Goal: Information Seeking & Learning: Learn about a topic

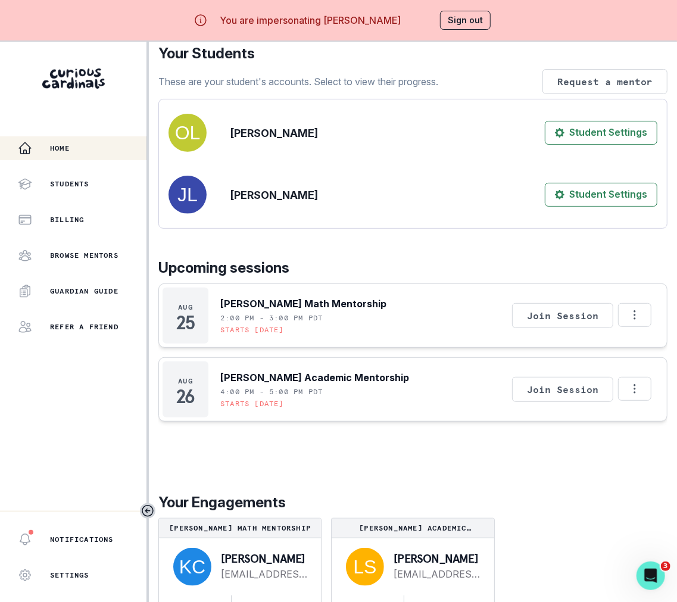
scroll to position [42, 0]
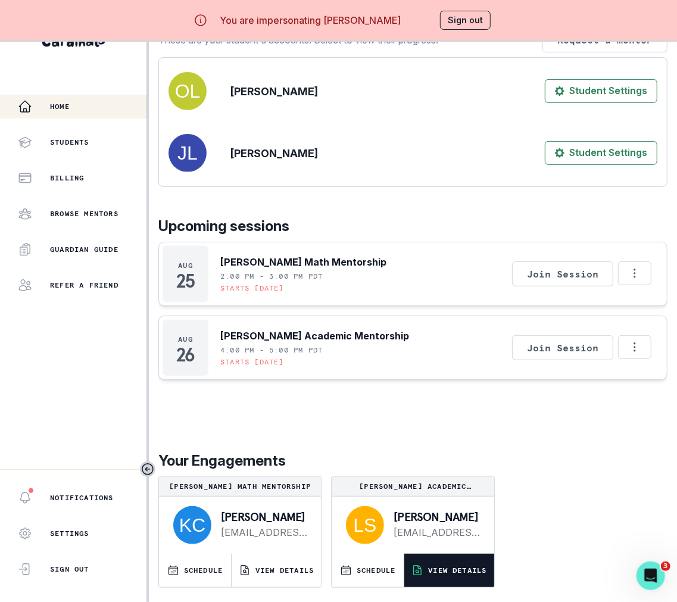
click at [485, 557] on button "VIEW DETAILS" at bounding box center [448, 570] width 89 height 33
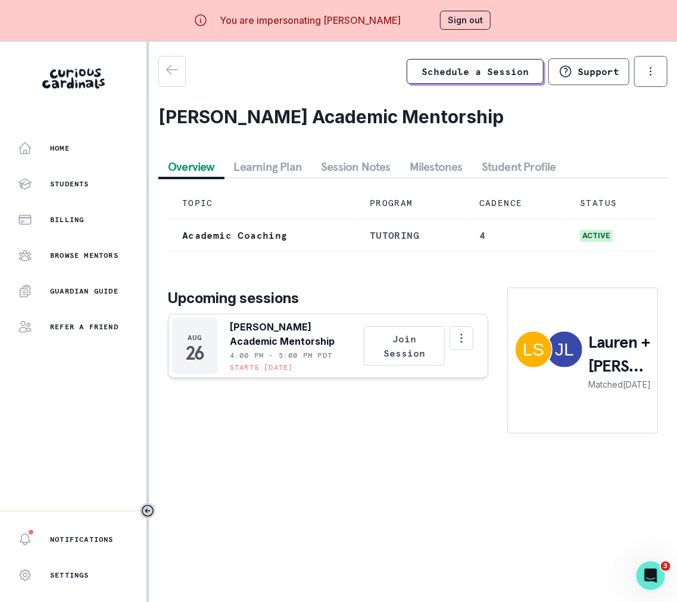
click at [344, 167] on button "Session Notes" at bounding box center [355, 166] width 89 height 21
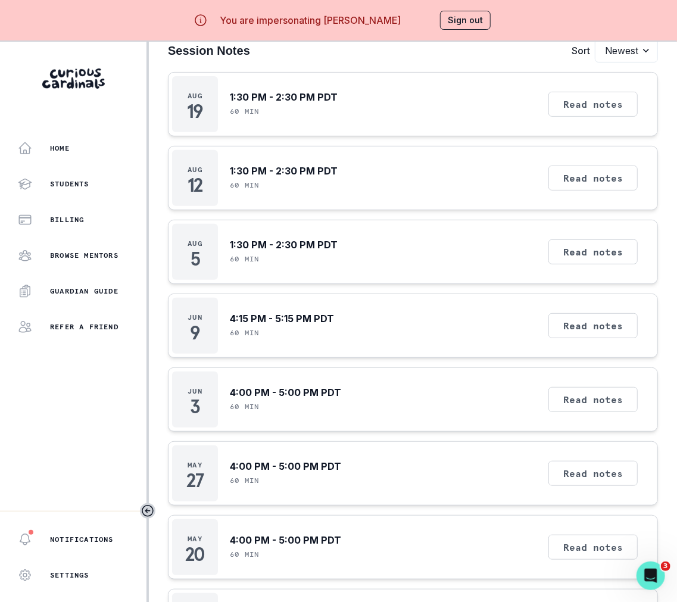
scroll to position [161, 0]
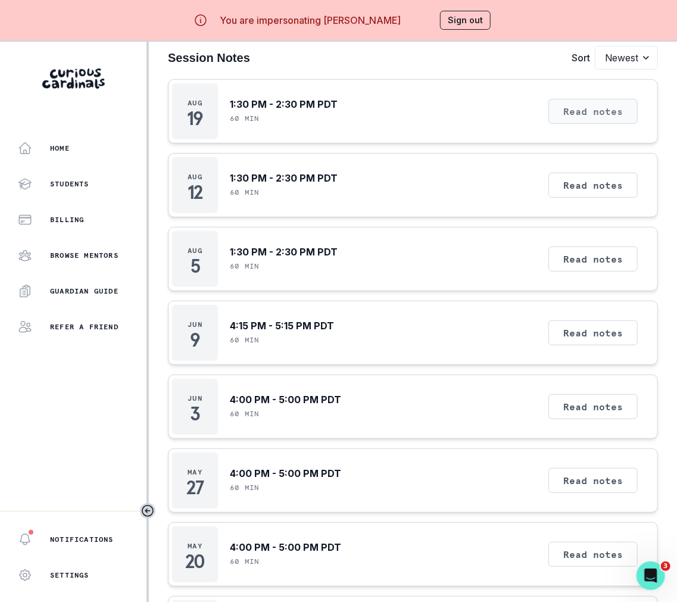
click at [592, 107] on button "Read notes" at bounding box center [592, 111] width 89 height 25
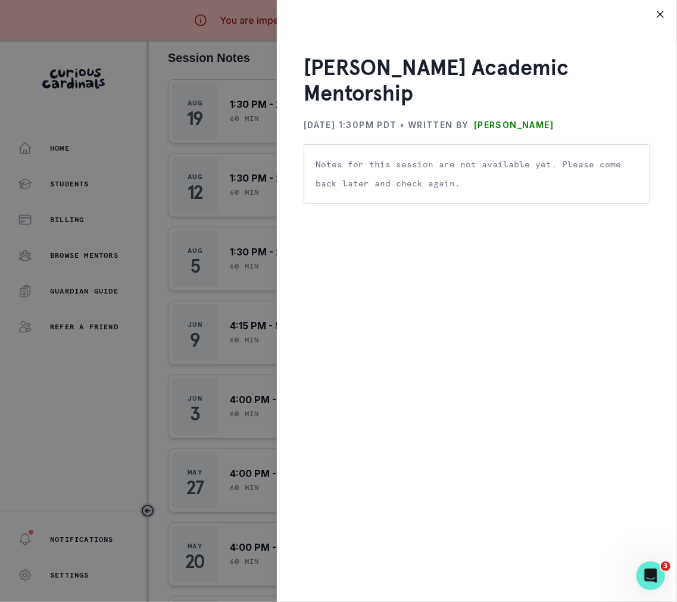
click at [160, 283] on div "[PERSON_NAME] Academic Mentorship [DATE] 1:30PM PDT • Written by [PERSON_NAME] …" at bounding box center [338, 301] width 677 height 602
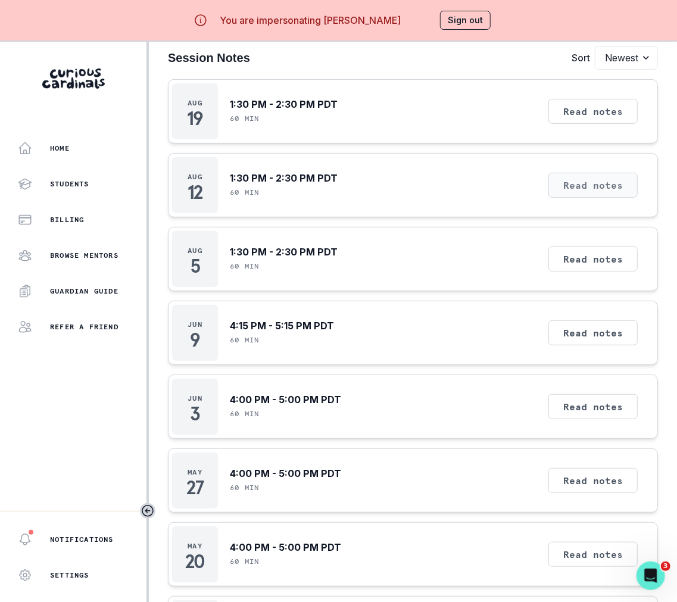
click at [581, 180] on button "Read notes" at bounding box center [592, 185] width 89 height 25
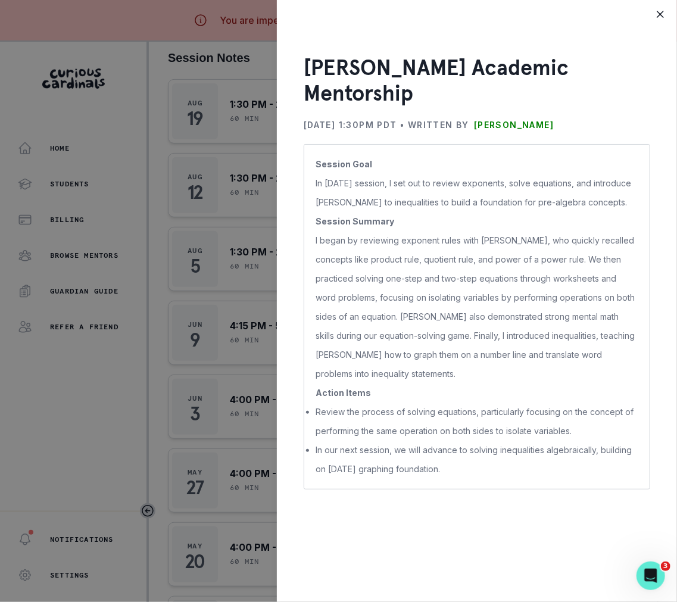
click at [224, 289] on div "[PERSON_NAME] Academic Mentorship [DATE] 1:30PM PDT • Written by [PERSON_NAME] …" at bounding box center [338, 301] width 677 height 602
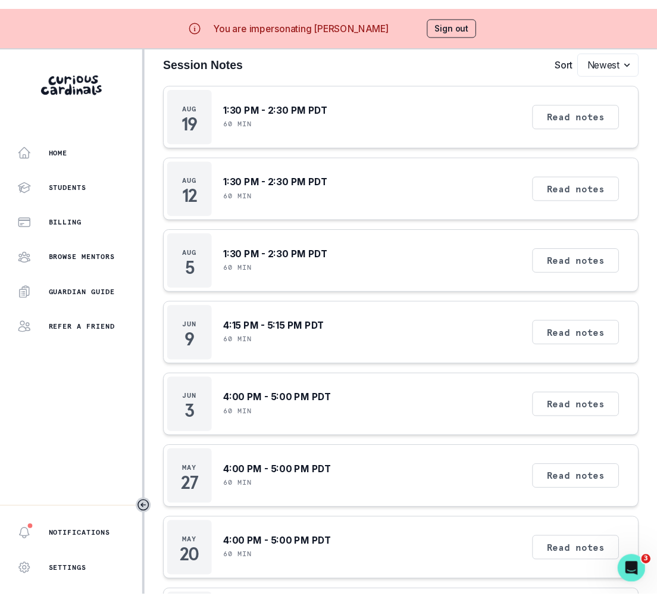
scroll to position [0, 0]
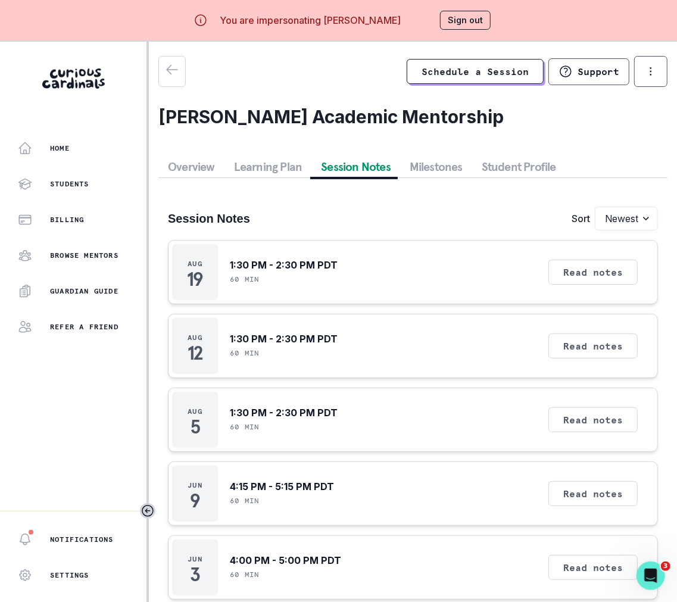
click at [524, 161] on button "Student Profile" at bounding box center [518, 166] width 93 height 21
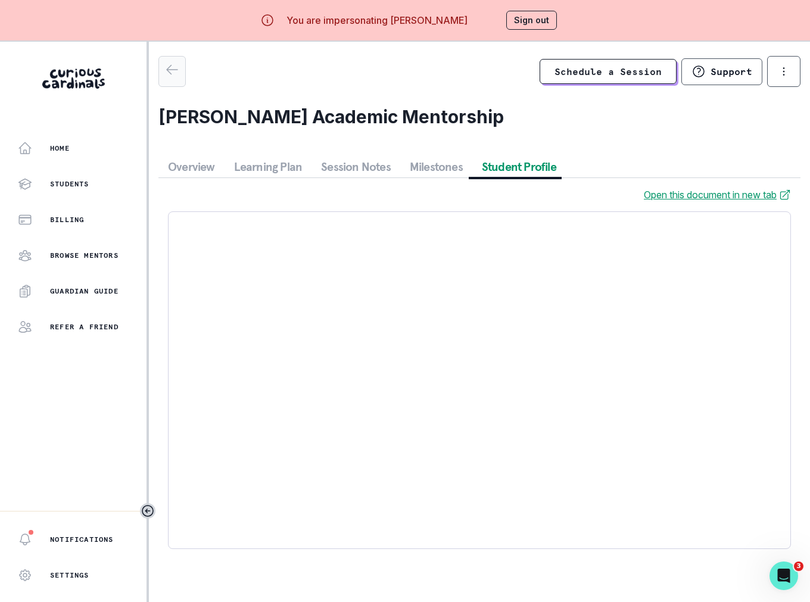
click at [170, 80] on button "button" at bounding box center [171, 71] width 27 height 31
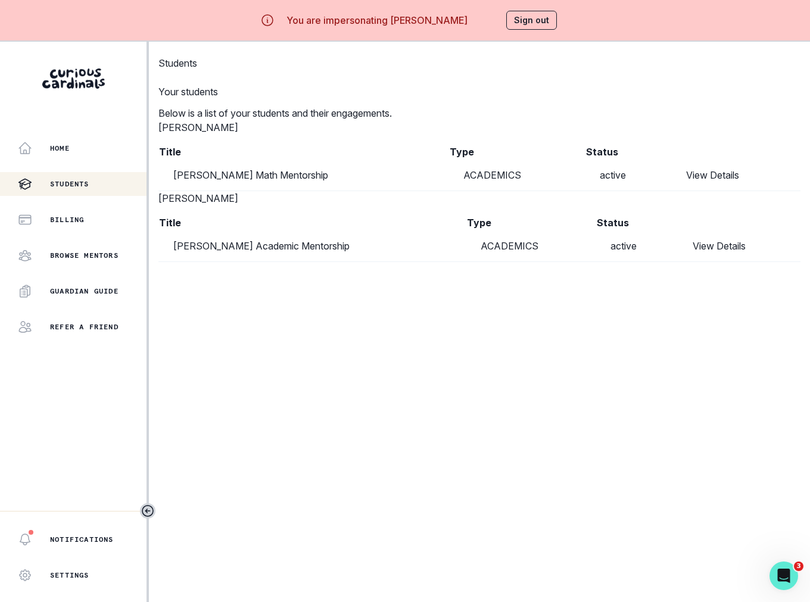
click at [742, 191] on td "View Details" at bounding box center [736, 176] width 129 height 32
click at [739, 181] on link "View Details" at bounding box center [712, 175] width 53 height 12
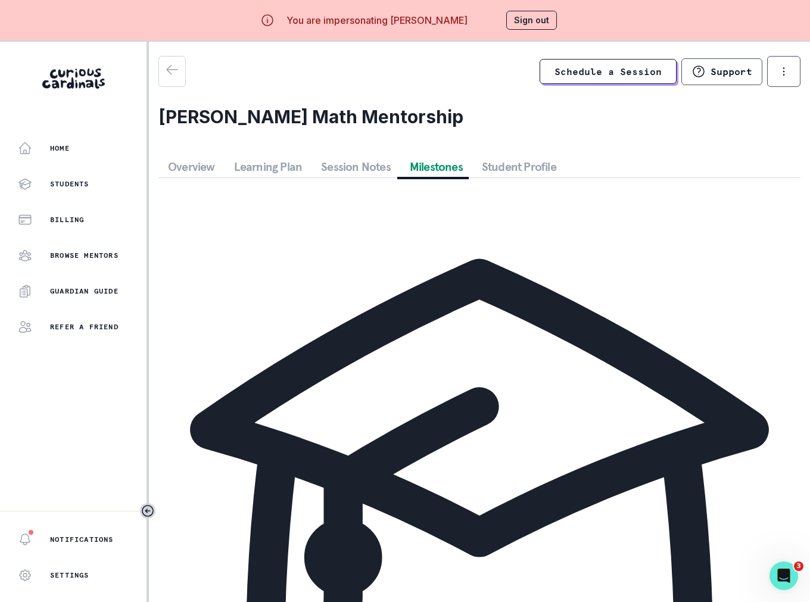
click at [438, 172] on button "Milestones" at bounding box center [436, 166] width 72 height 21
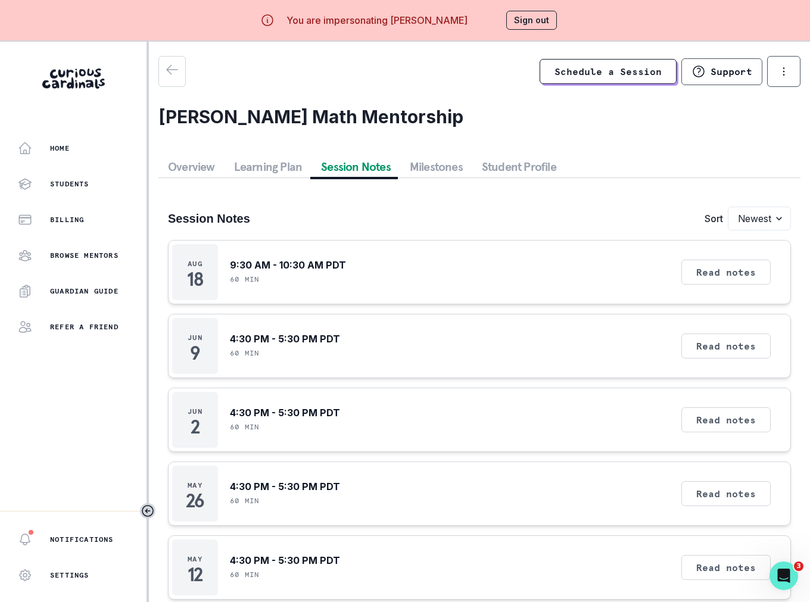
click at [345, 160] on button "Session Notes" at bounding box center [355, 166] width 89 height 21
click at [278, 161] on button "Learning Plan" at bounding box center [268, 166] width 88 height 21
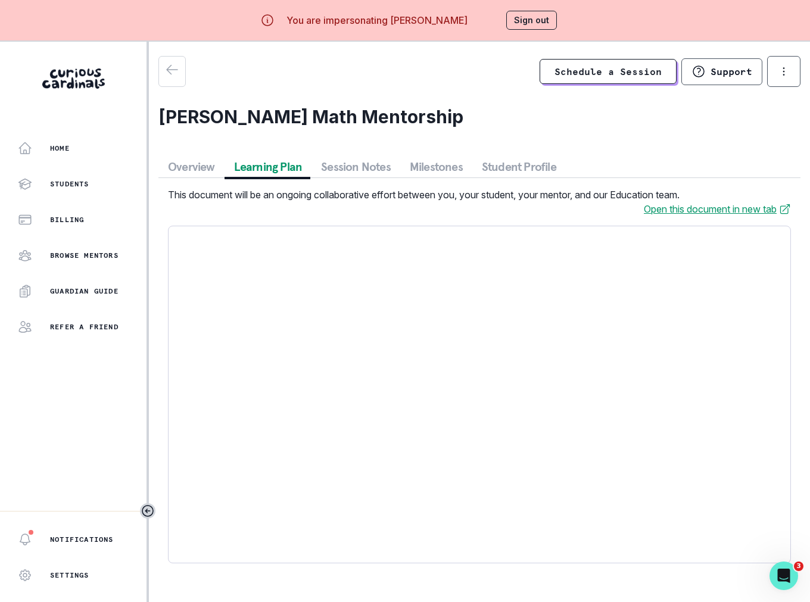
click at [518, 171] on button "Student Profile" at bounding box center [518, 166] width 93 height 21
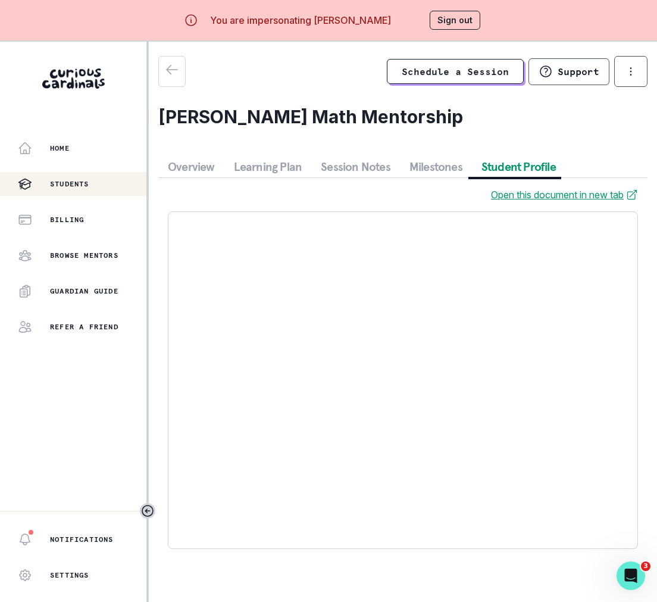
click at [102, 190] on div "Students" at bounding box center [82, 184] width 129 height 14
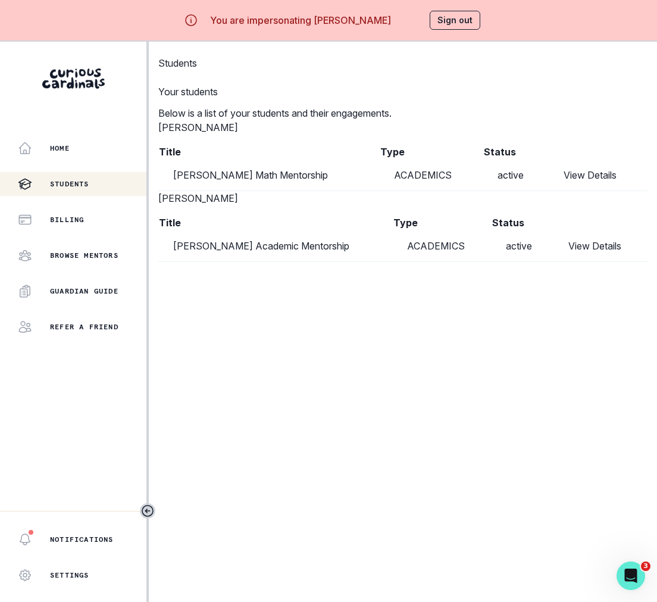
click at [600, 181] on link "View Details" at bounding box center [590, 175] width 53 height 12
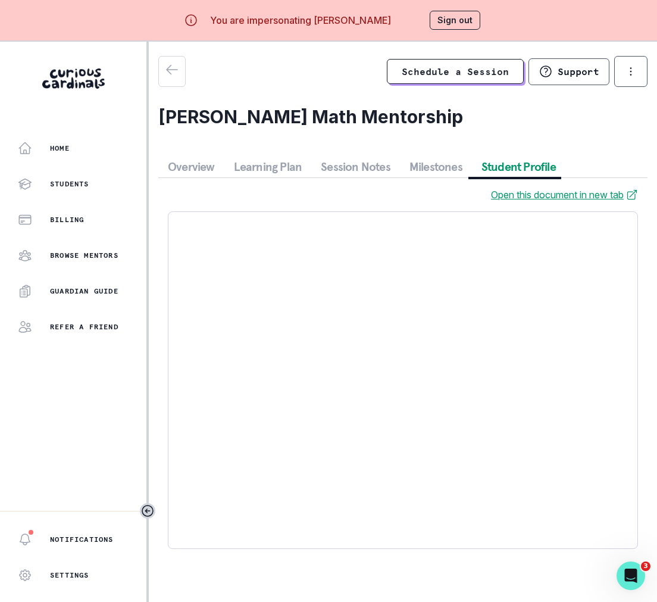
click at [475, 176] on button "Student Profile" at bounding box center [518, 166] width 93 height 21
click at [431, 173] on button "Milestones" at bounding box center [436, 166] width 72 height 21
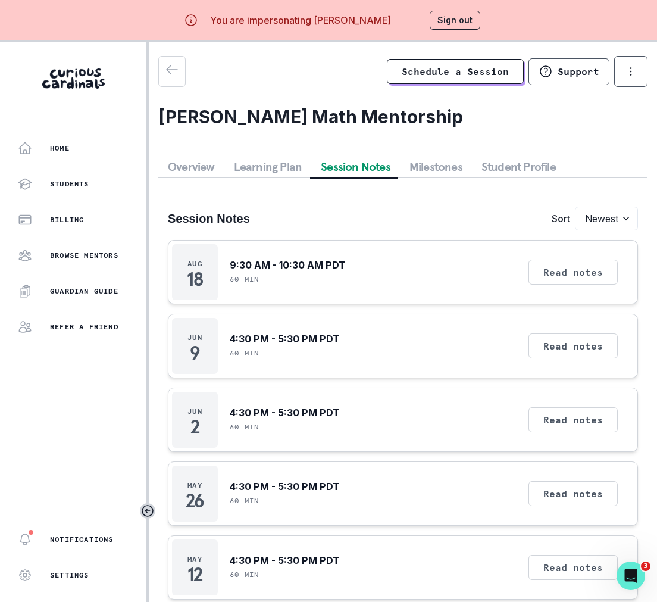
click at [354, 173] on button "Session Notes" at bounding box center [355, 166] width 89 height 21
click at [533, 273] on button "Read notes" at bounding box center [573, 272] width 89 height 25
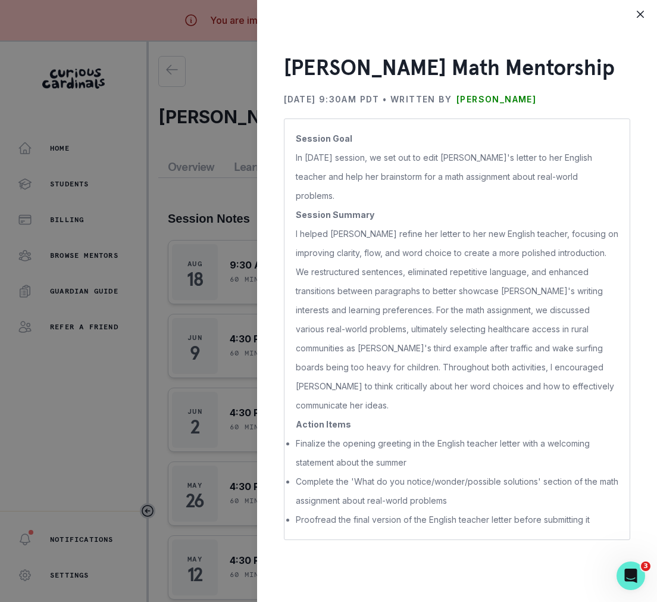
drag, startPoint x: 609, startPoint y: 98, endPoint x: 485, endPoint y: 97, distance: 124.4
click at [485, 97] on div "[DATE] 9:30AM PDT • Written by [PERSON_NAME]" at bounding box center [457, 99] width 347 height 19
copy p "[PERSON_NAME]"
click at [142, 186] on div "[PERSON_NAME] Math Mentorship [DATE] 9:30AM PDT • Written by [PERSON_NAME] Sess…" at bounding box center [328, 301] width 657 height 602
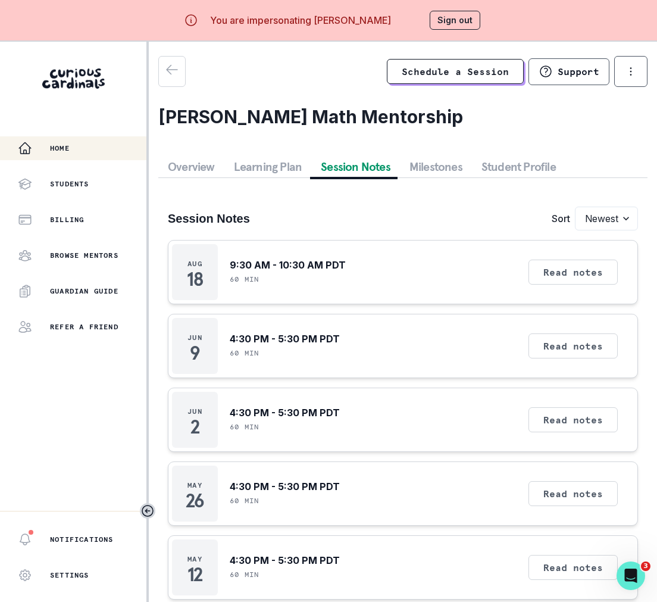
click at [83, 154] on div "Home" at bounding box center [82, 148] width 129 height 14
